Goal: Book appointment/travel/reservation

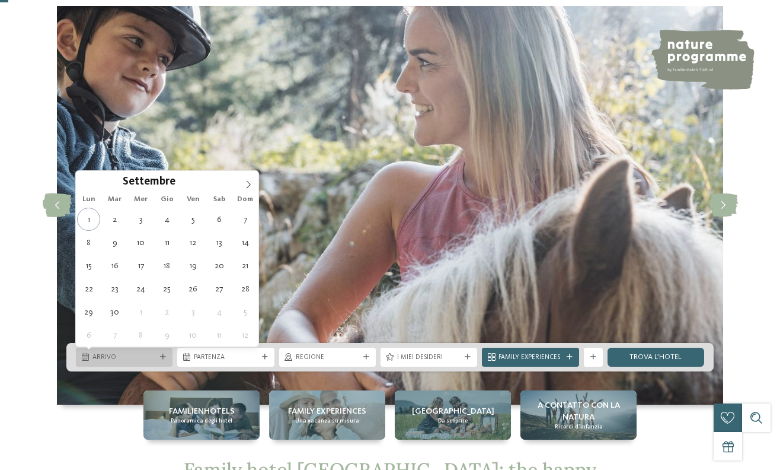
click at [163, 359] on icon at bounding box center [163, 357] width 6 height 6
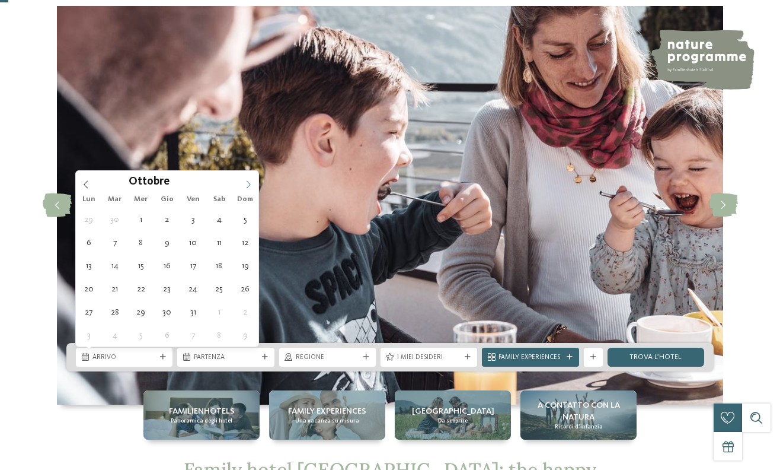
click at [246, 184] on icon at bounding box center [248, 184] width 8 height 8
type input "****"
click at [246, 184] on icon at bounding box center [248, 184] width 8 height 8
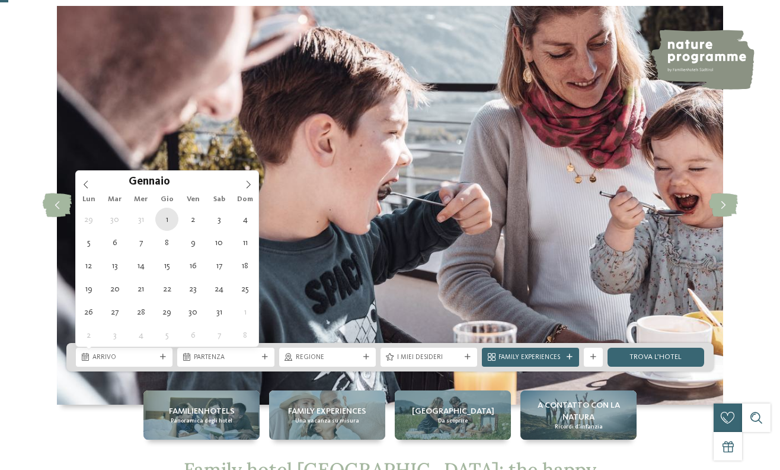
type div "[DATE]"
type input "****"
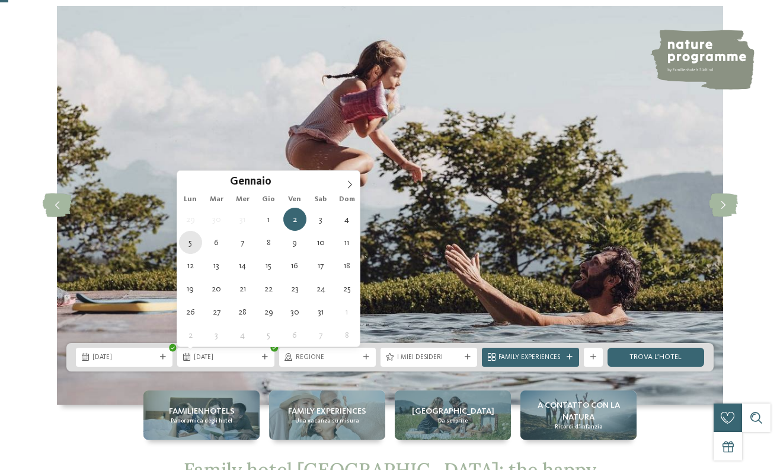
type div "[DATE]"
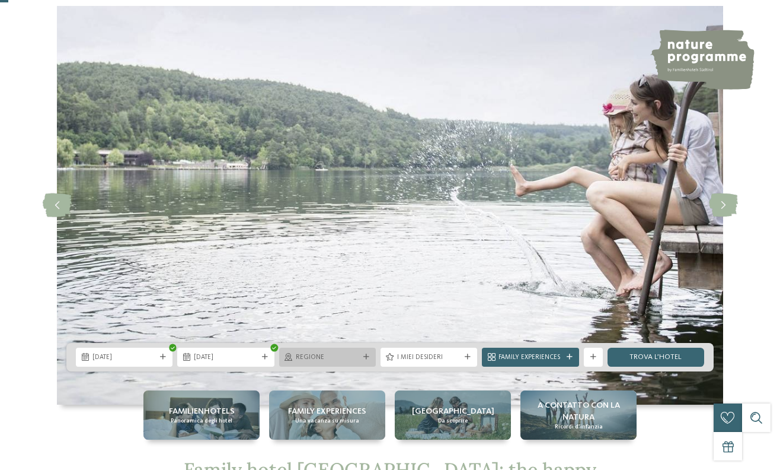
click at [345, 351] on div "Regione" at bounding box center [327, 357] width 97 height 19
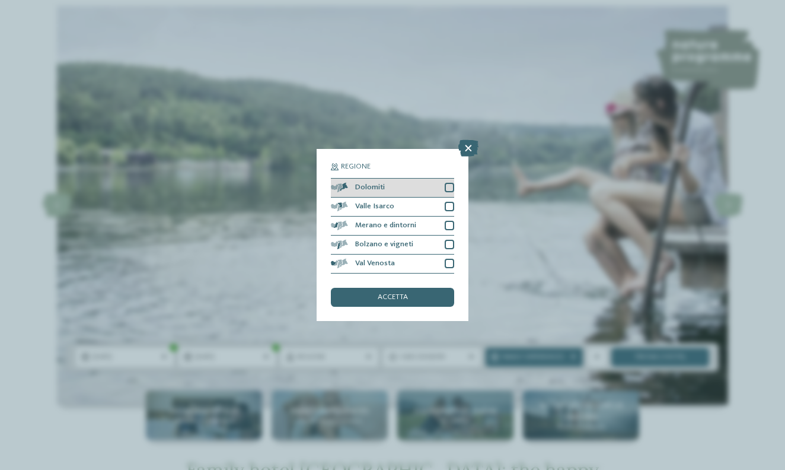
click at [450, 183] on div at bounding box center [449, 187] width 9 height 9
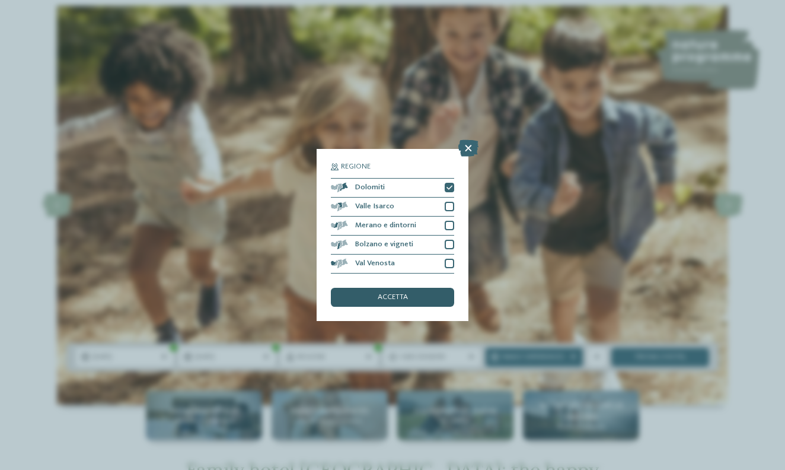
click at [404, 294] on span "accetta" at bounding box center [393, 298] width 30 height 8
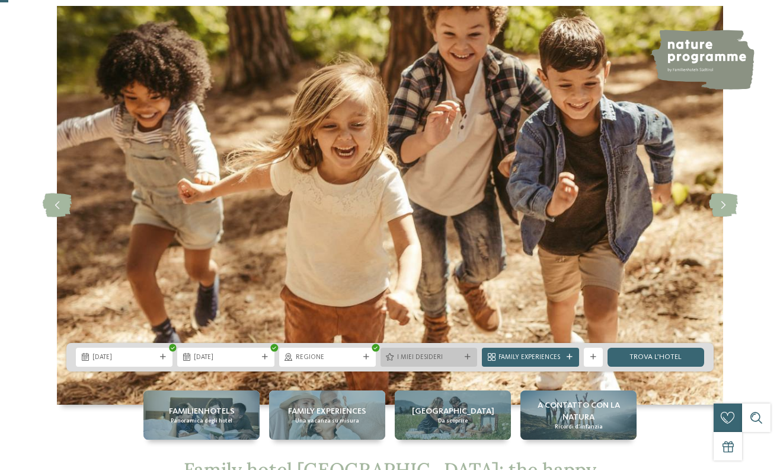
click at [439, 363] on div "I miei desideri" at bounding box center [429, 357] width 97 height 19
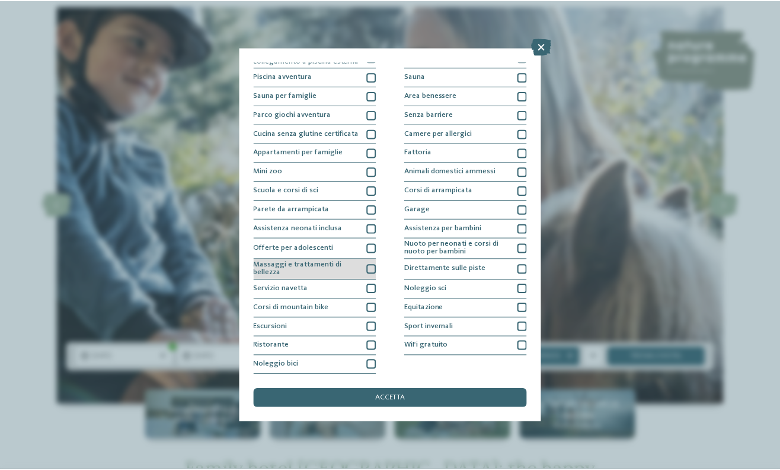
scroll to position [121, 0]
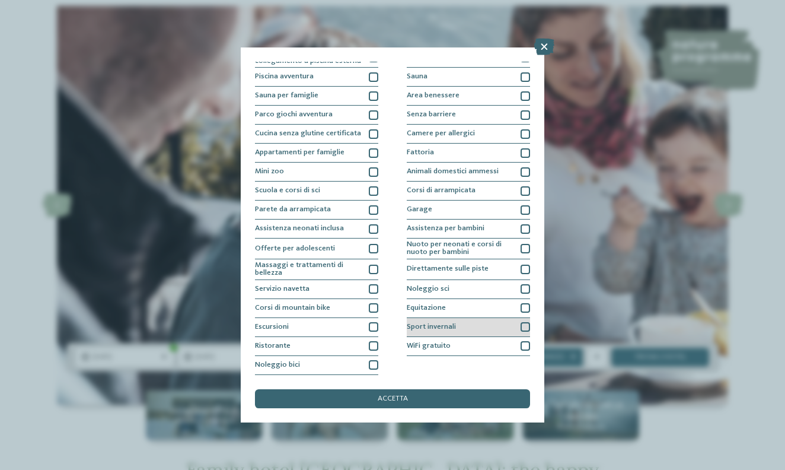
click at [435, 318] on div "Sport invernali" at bounding box center [468, 327] width 123 height 19
click at [366, 389] on div "accetta" at bounding box center [392, 398] width 275 height 19
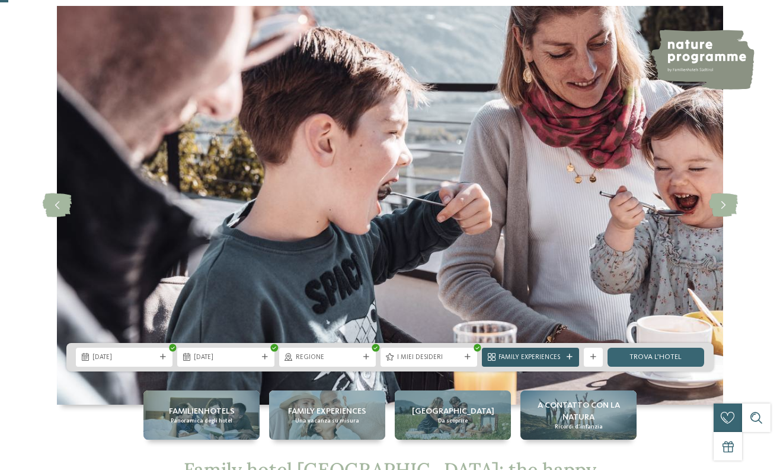
click at [573, 360] on div "Family Experiences" at bounding box center [530, 357] width 97 height 19
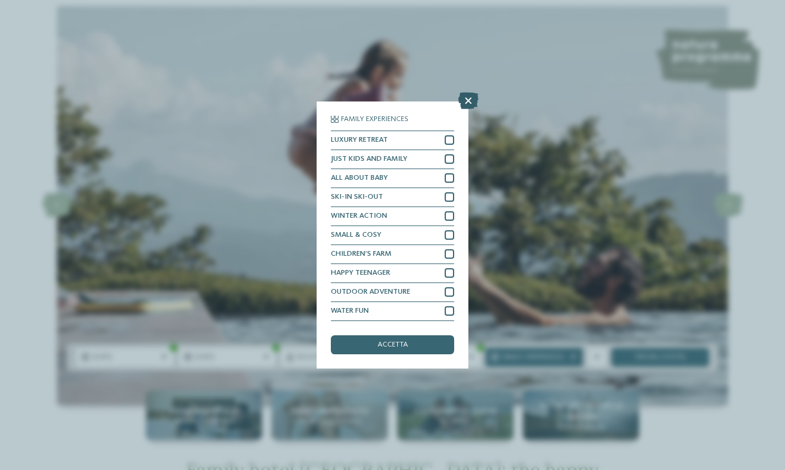
click at [471, 93] on icon at bounding box center [468, 101] width 20 height 17
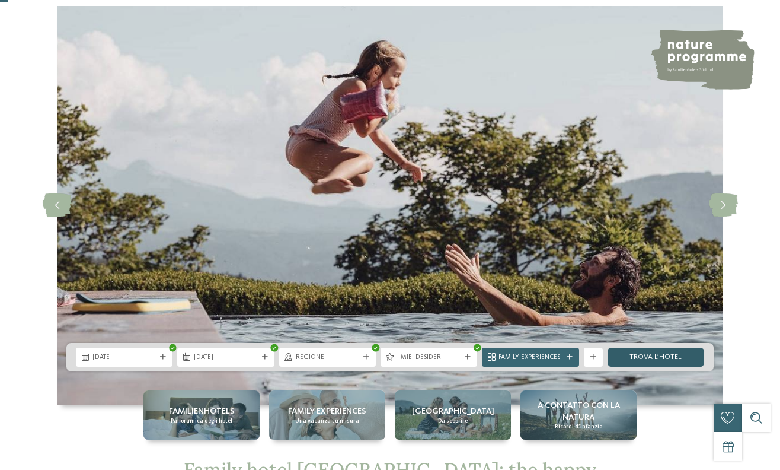
click at [643, 362] on link "trova l’hotel" at bounding box center [656, 357] width 97 height 19
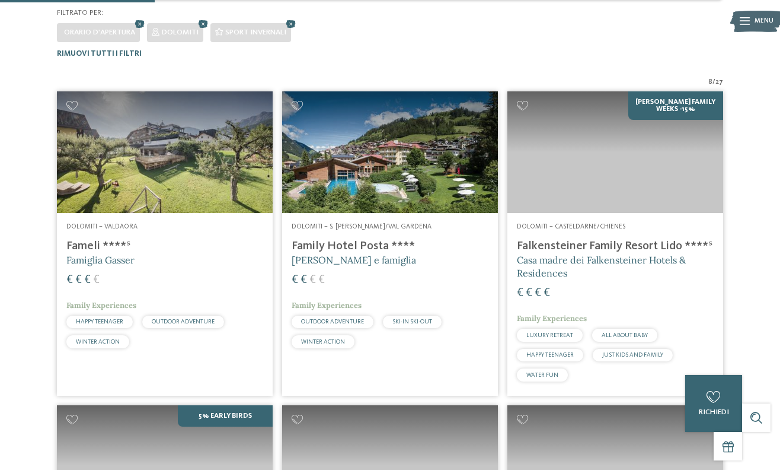
scroll to position [272, 0]
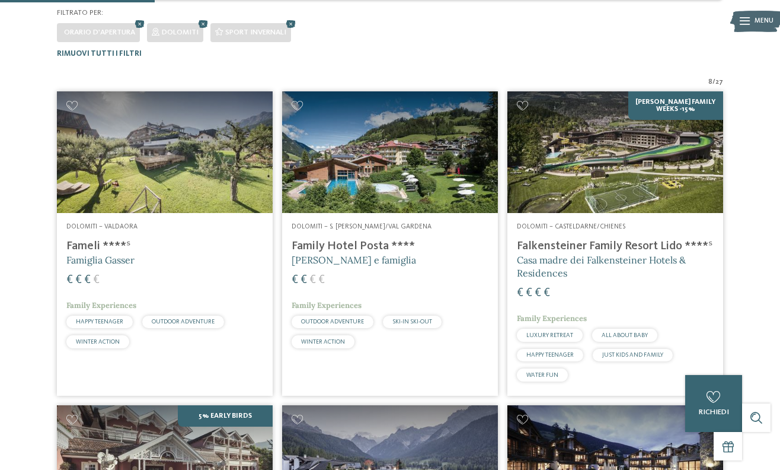
click at [422, 151] on img at bounding box center [390, 152] width 216 height 122
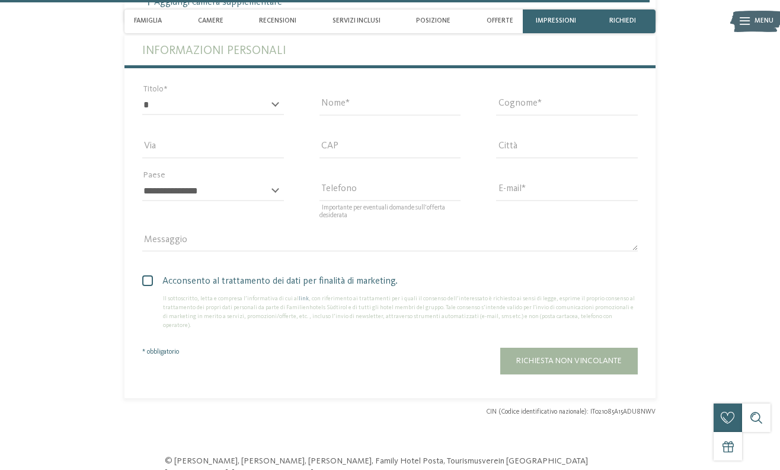
scroll to position [2707, 0]
